Goal: Find specific page/section: Find specific page/section

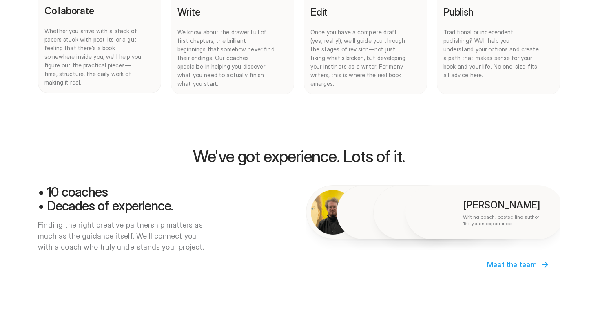
scroll to position [497, 0]
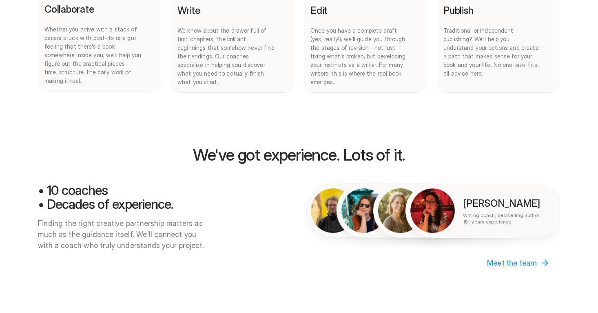
click at [507, 255] on div at bounding box center [305, 156] width 588 height 313
click at [508, 255] on div at bounding box center [305, 156] width 588 height 313
click at [503, 255] on div at bounding box center [305, 156] width 588 height 313
click at [503, 259] on div at bounding box center [305, 156] width 588 height 313
click at [503, 256] on div at bounding box center [305, 156] width 588 height 313
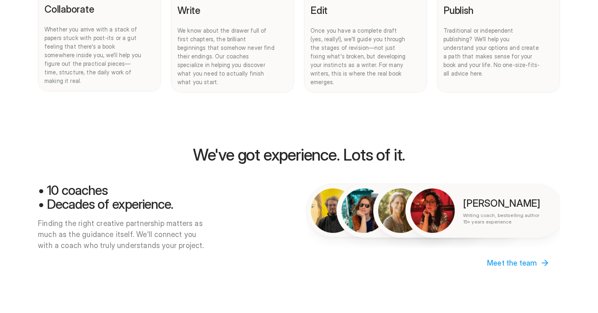
click at [479, 198] on div at bounding box center [305, 156] width 588 height 313
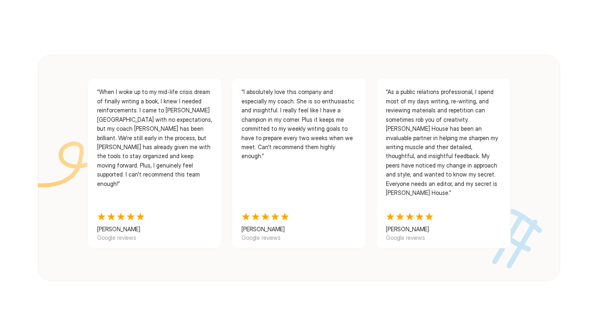
scroll to position [806, 0]
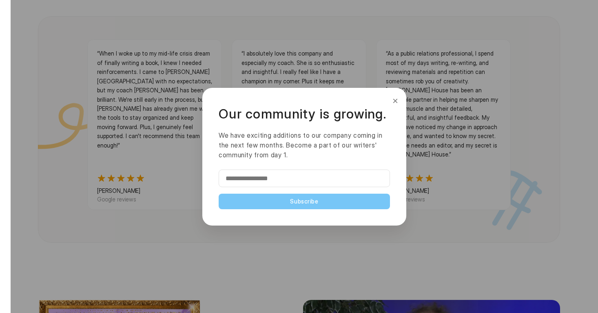
click at [397, 98] on button "×" at bounding box center [395, 100] width 9 height 13
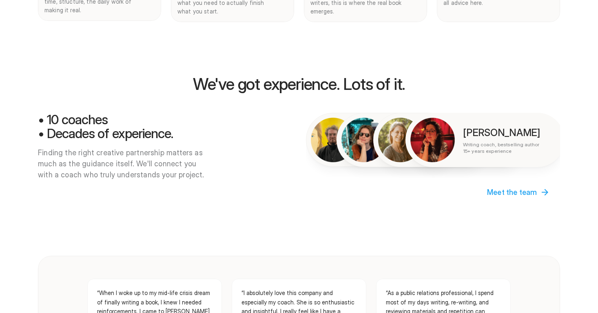
scroll to position [569, 0]
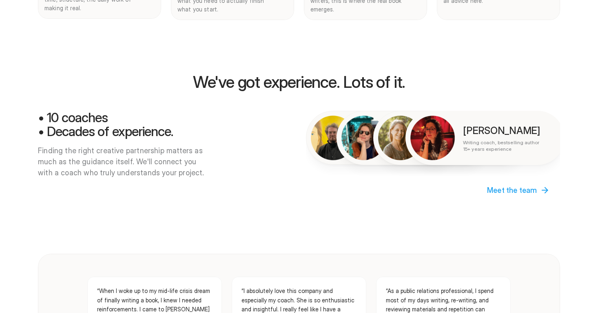
click at [503, 181] on div at bounding box center [305, 156] width 588 height 313
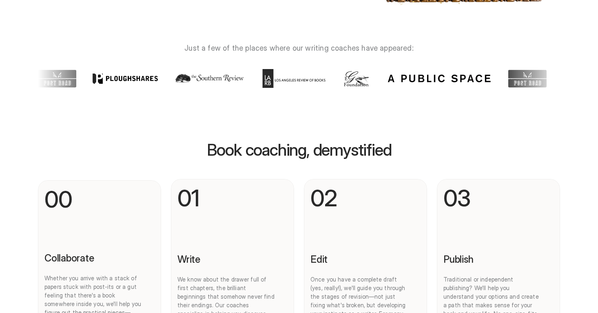
scroll to position [0, 0]
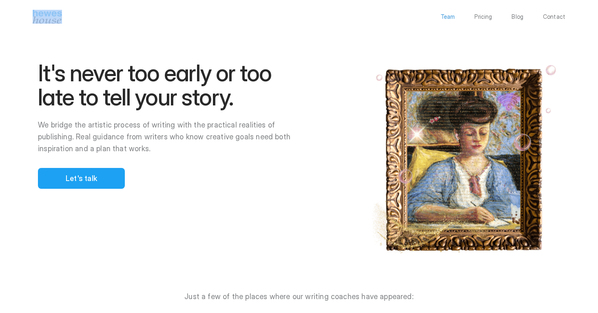
click at [448, 17] on p "Team" at bounding box center [448, 17] width 15 height 6
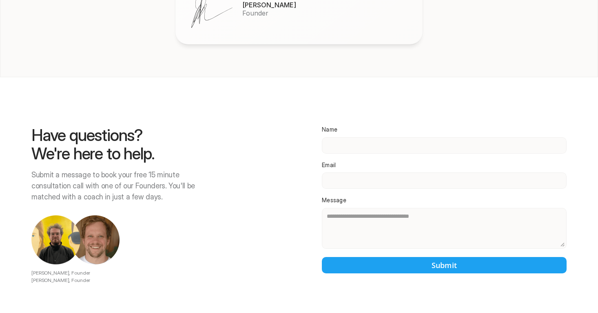
scroll to position [1370, 0]
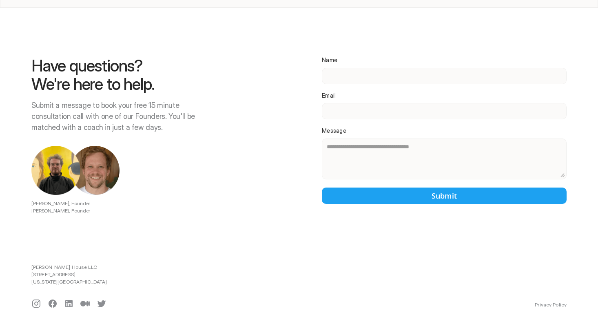
click at [37, 298] on icon at bounding box center [36, 303] width 10 height 10
click at [53, 298] on icon at bounding box center [53, 303] width 10 height 10
click at [67, 299] on icon at bounding box center [68, 302] width 7 height 7
